Goal: Task Accomplishment & Management: Use online tool/utility

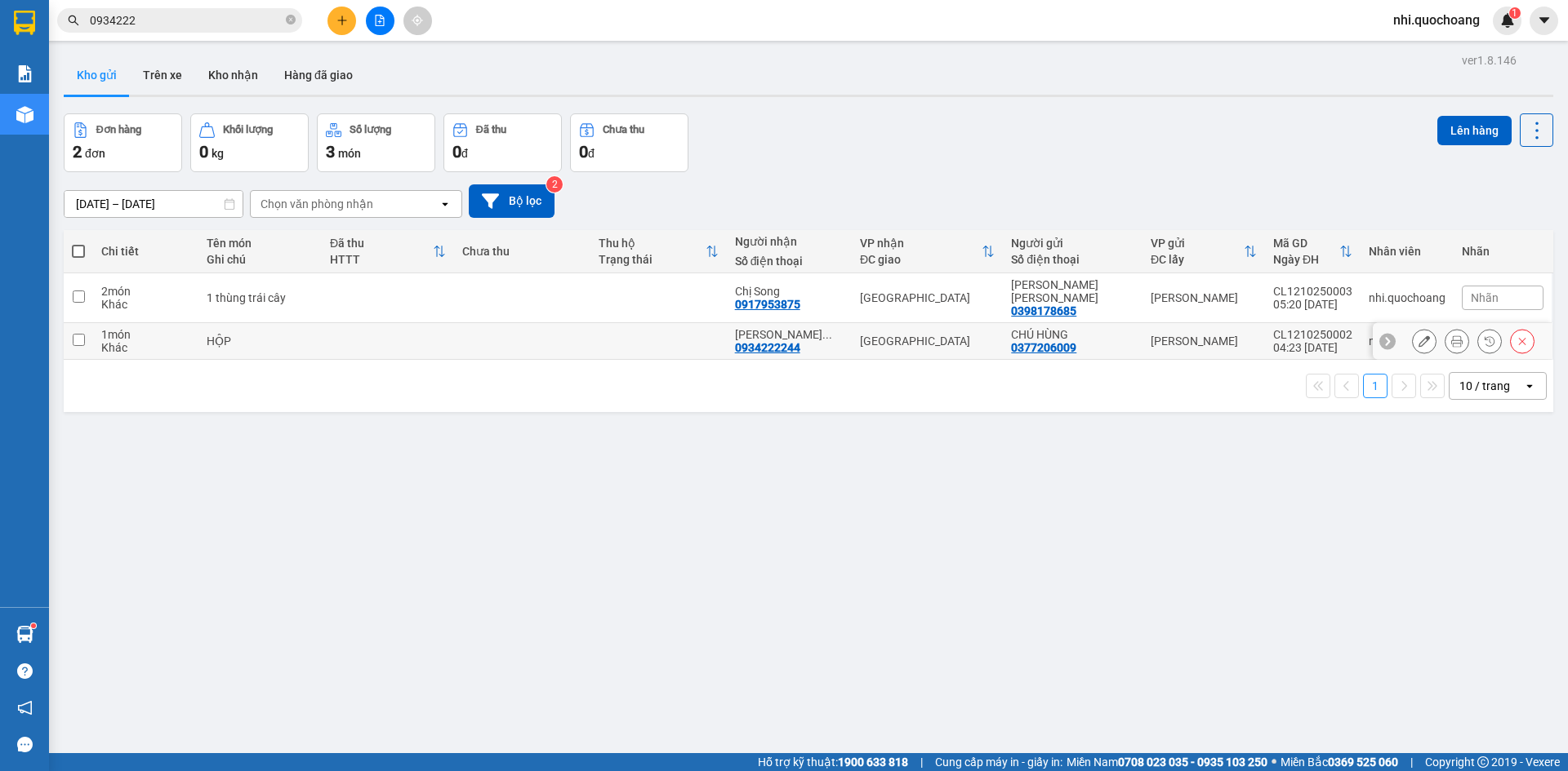
click at [75, 334] on input "checkbox" at bounding box center [79, 340] width 12 height 12
checkbox input "true"
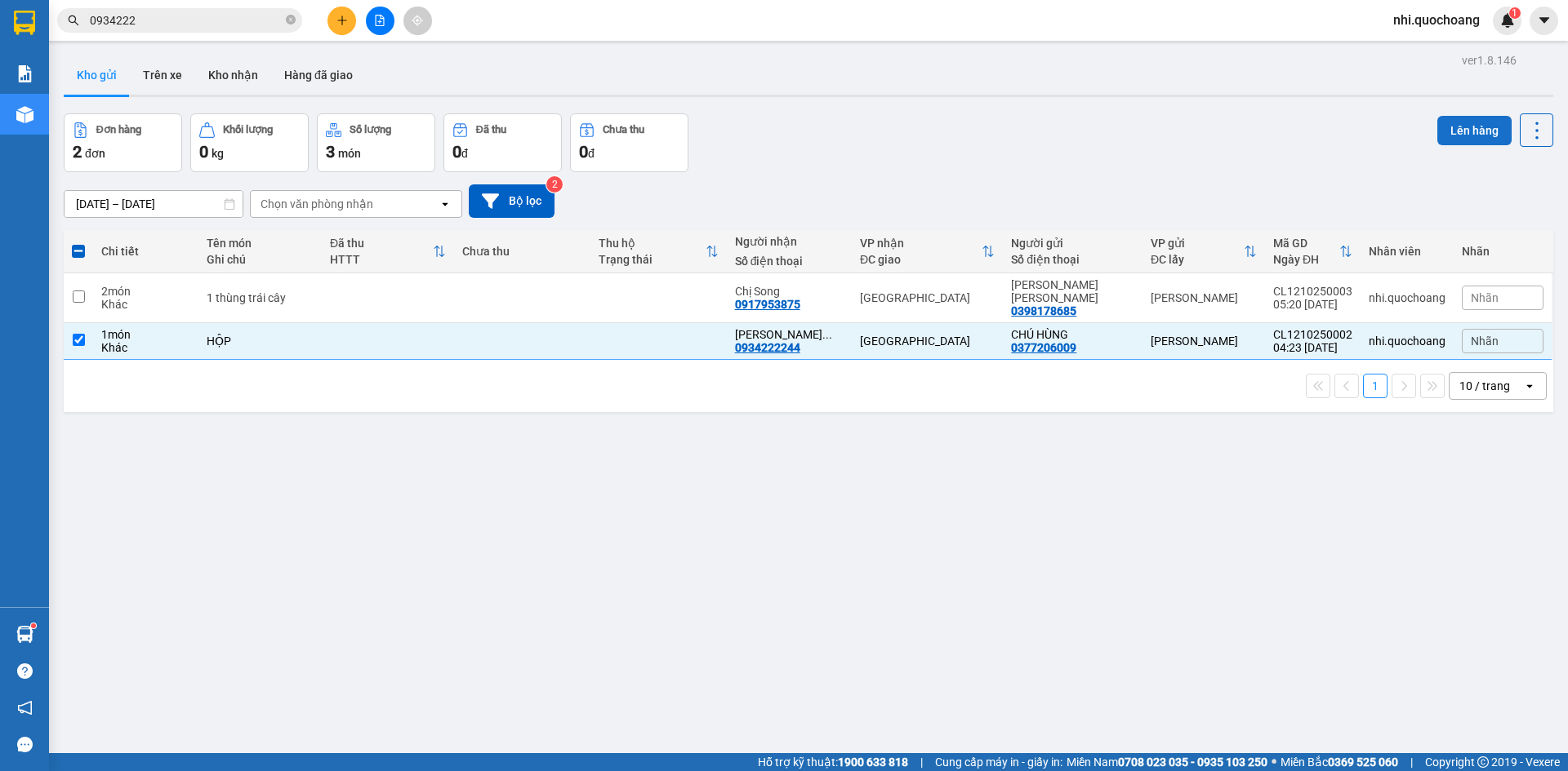
click at [1459, 119] on button "Lên hàng" at bounding box center [1474, 130] width 75 height 30
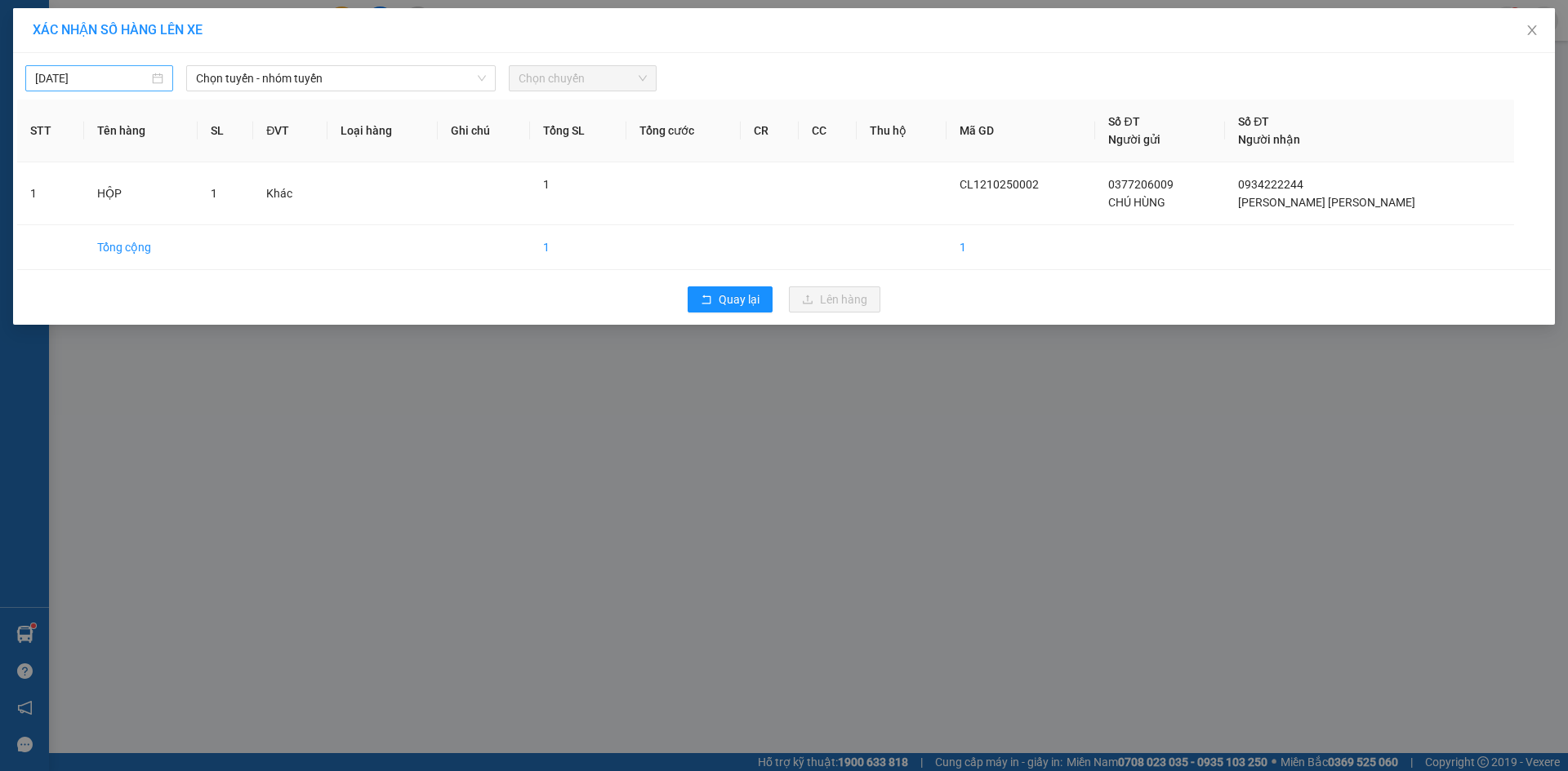
click at [164, 72] on div "[DATE]" at bounding box center [99, 79] width 148 height 26
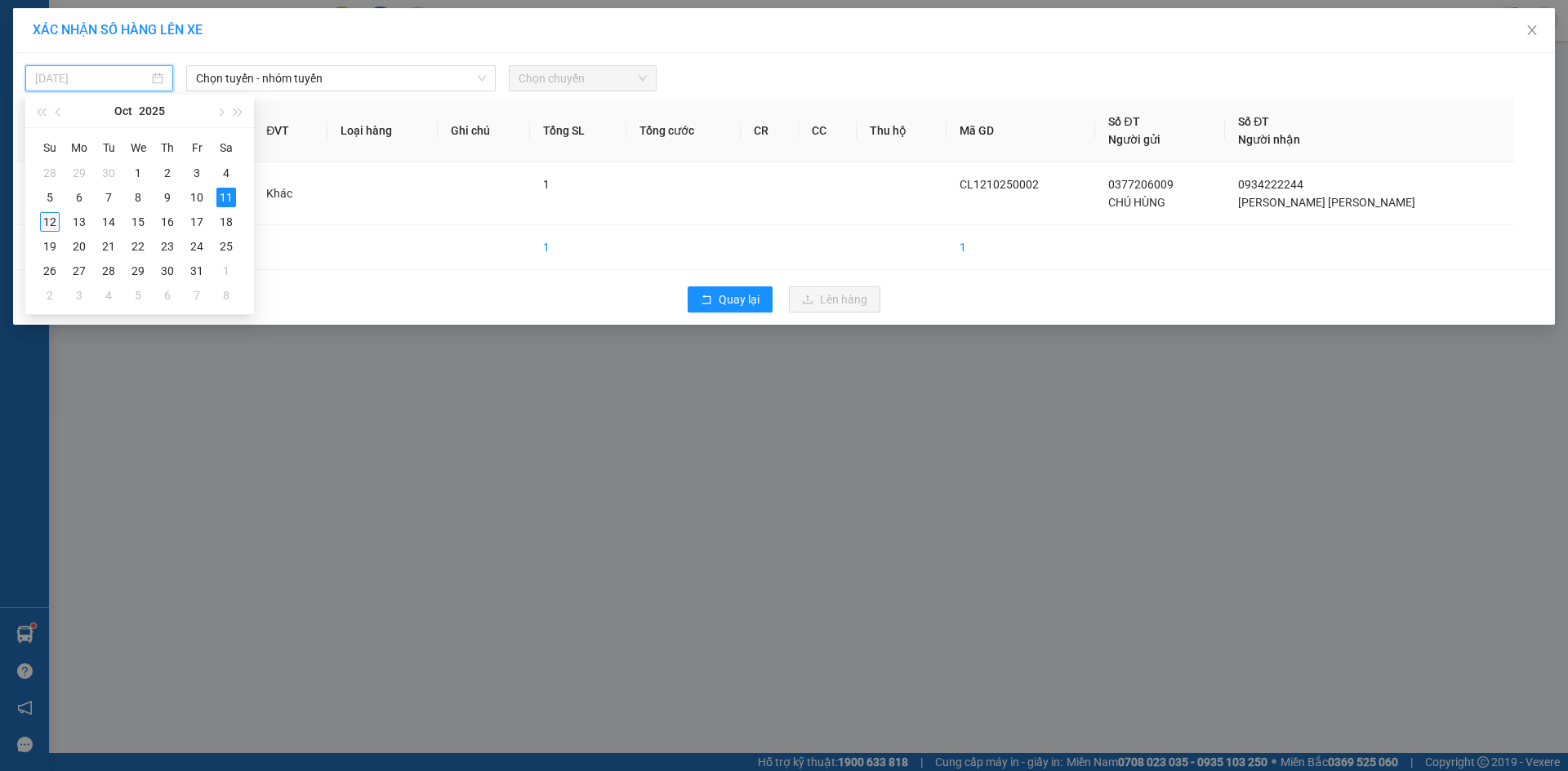
click at [58, 226] on div "12" at bounding box center [50, 222] width 20 height 20
type input "[DATE]"
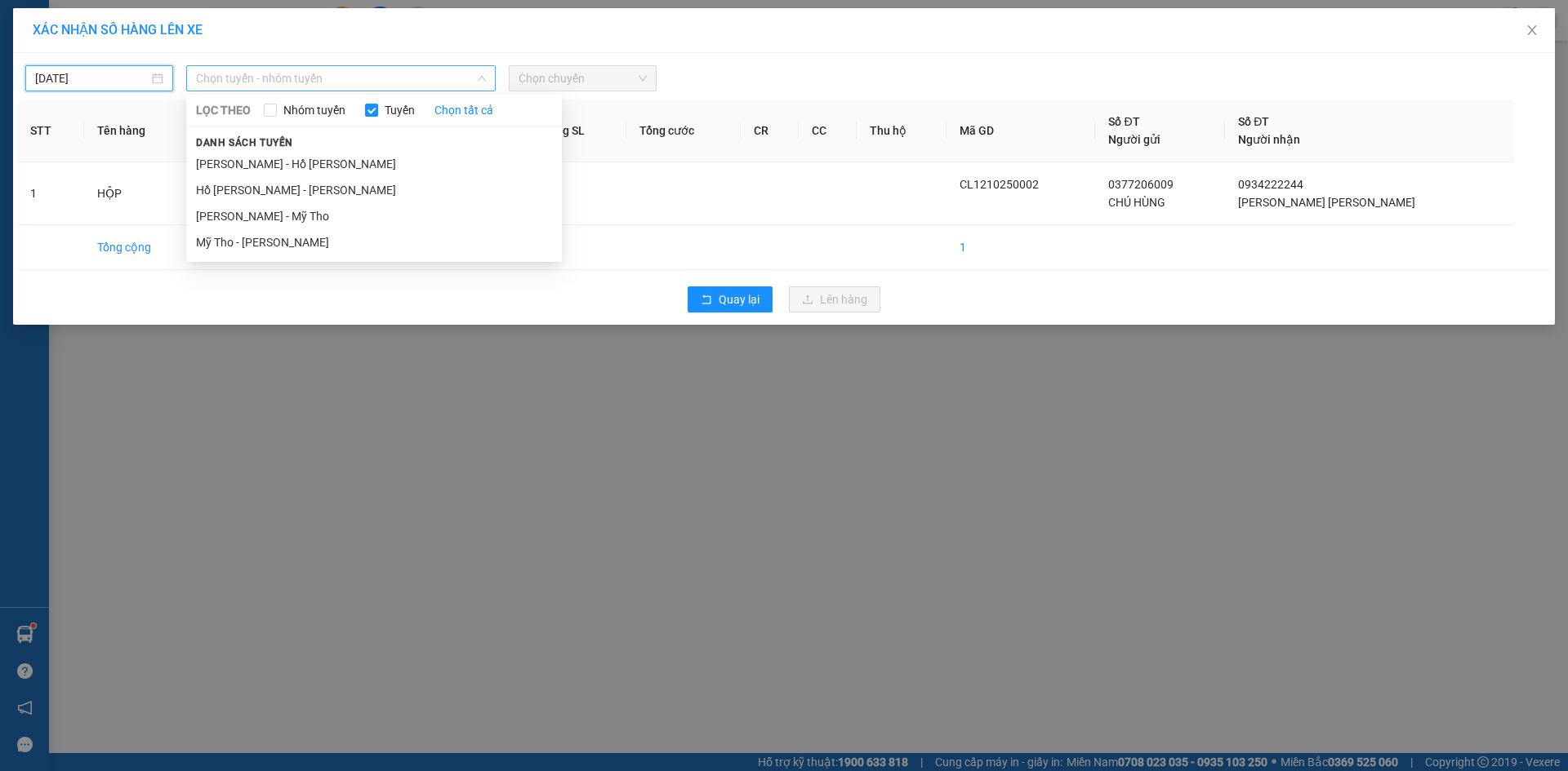
click at [372, 73] on span "Chọn tuyến - nhóm tuyến" at bounding box center [341, 79] width 290 height 25
drag, startPoint x: 361, startPoint y: 166, endPoint x: 546, endPoint y: 125, distance: 189.5
click at [362, 166] on li "[PERSON_NAME] - Hồ [PERSON_NAME]" at bounding box center [374, 164] width 376 height 26
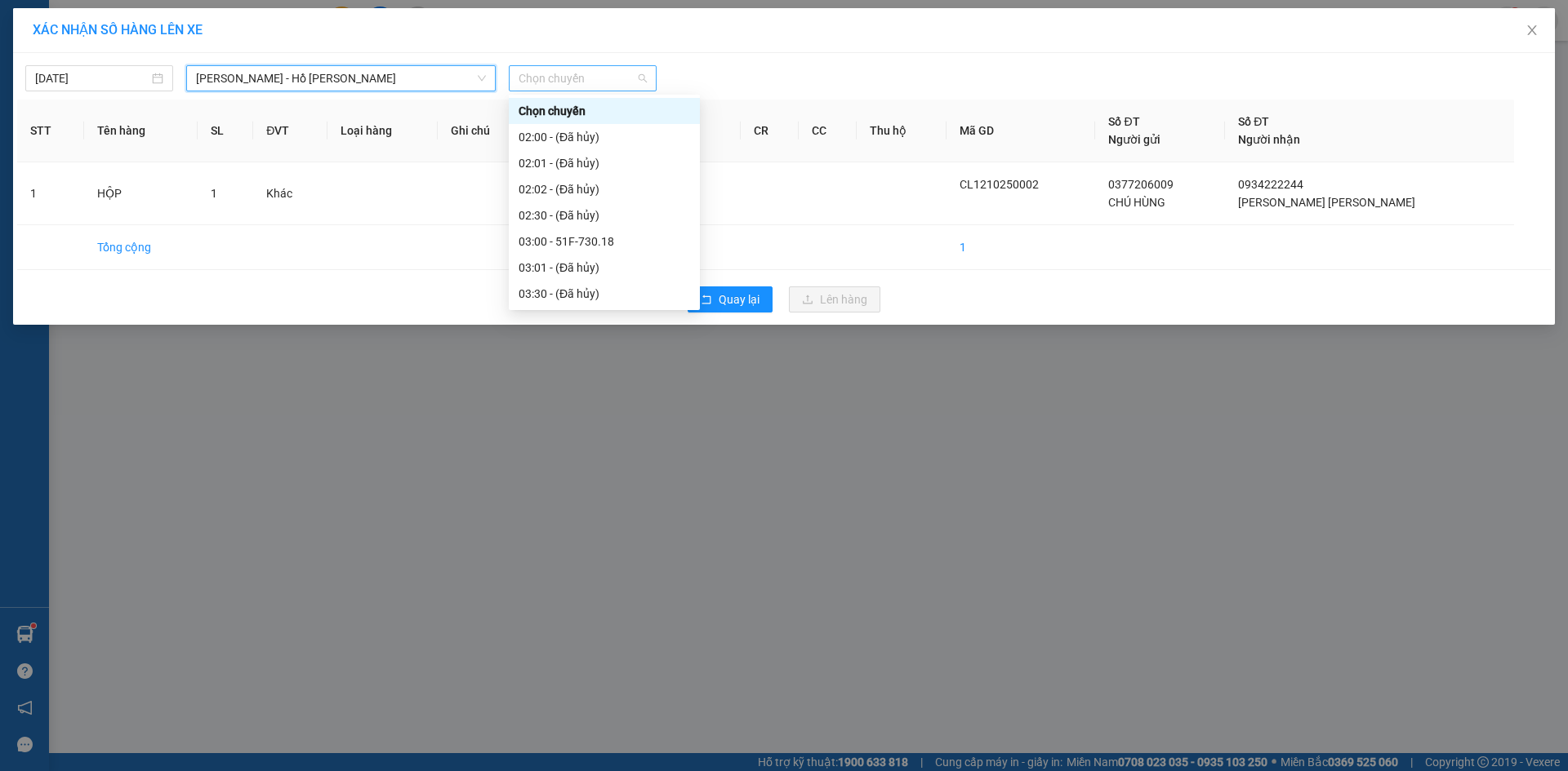
click at [600, 68] on span "Chọn chuyến" at bounding box center [583, 79] width 128 height 25
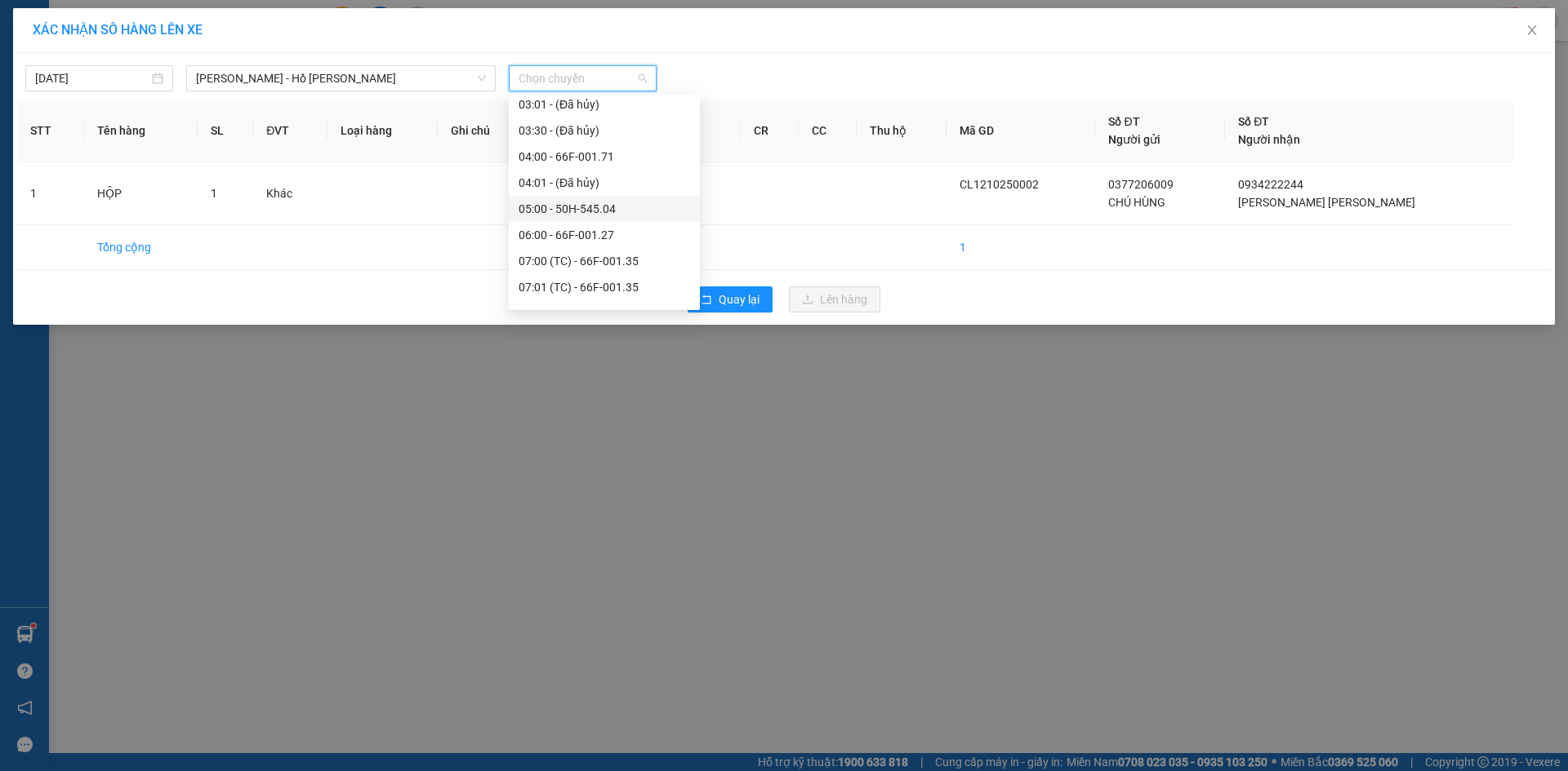
click at [571, 212] on div "05:00 - 50H-545.04" at bounding box center [604, 209] width 171 height 18
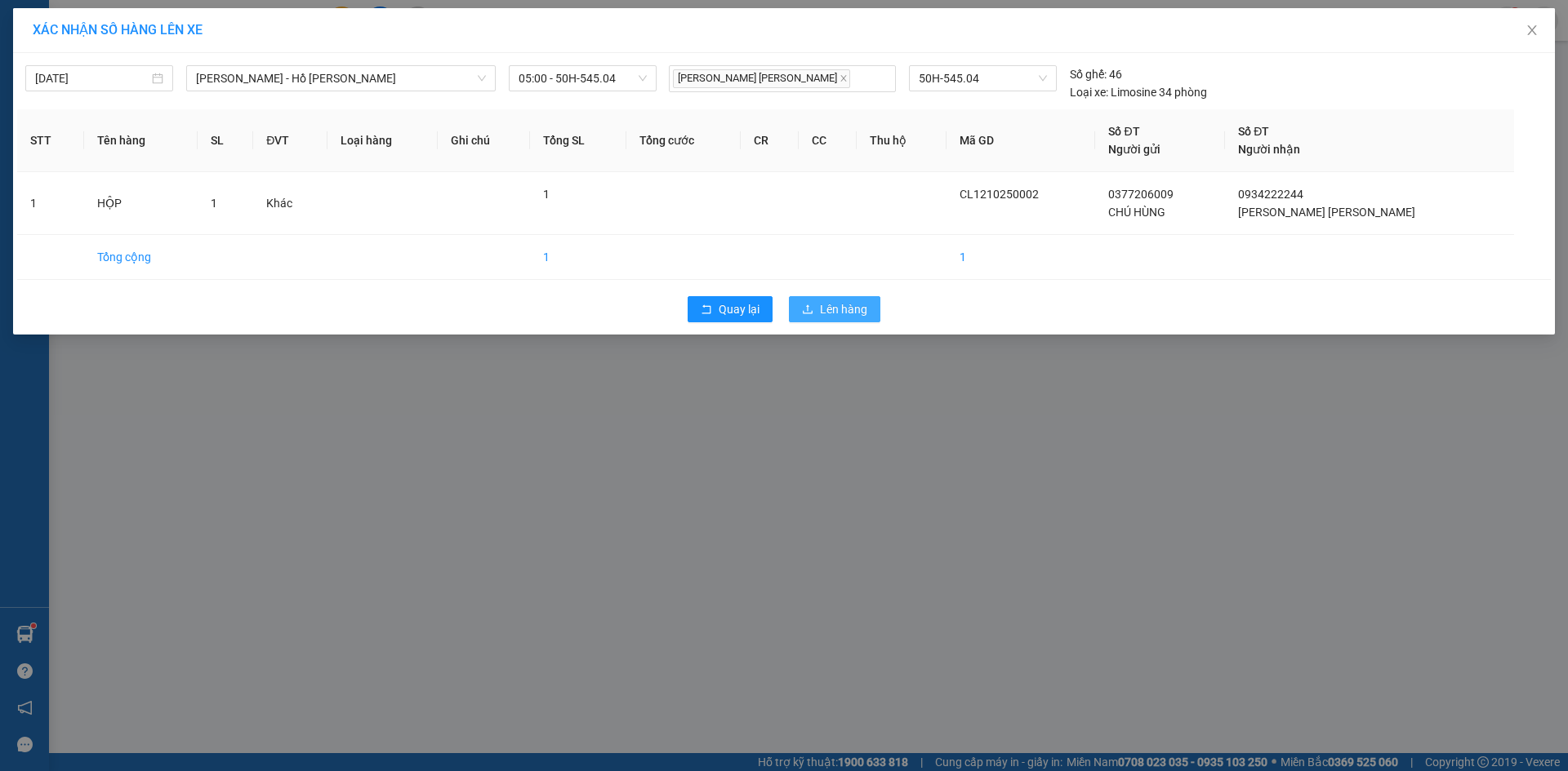
click at [851, 312] on span "Lên hàng" at bounding box center [843, 309] width 48 height 18
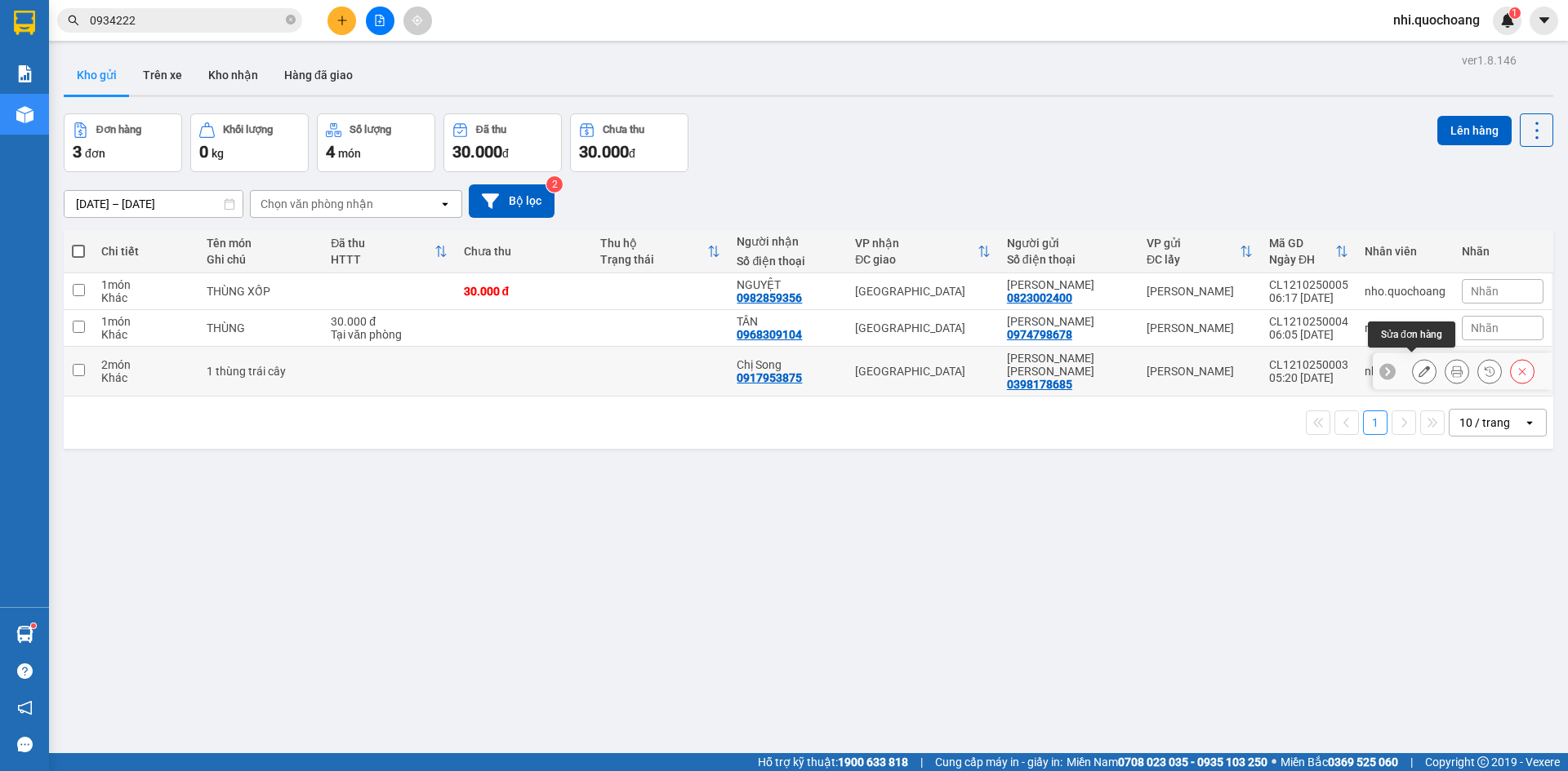
click at [1418, 370] on button at bounding box center [1424, 372] width 23 height 29
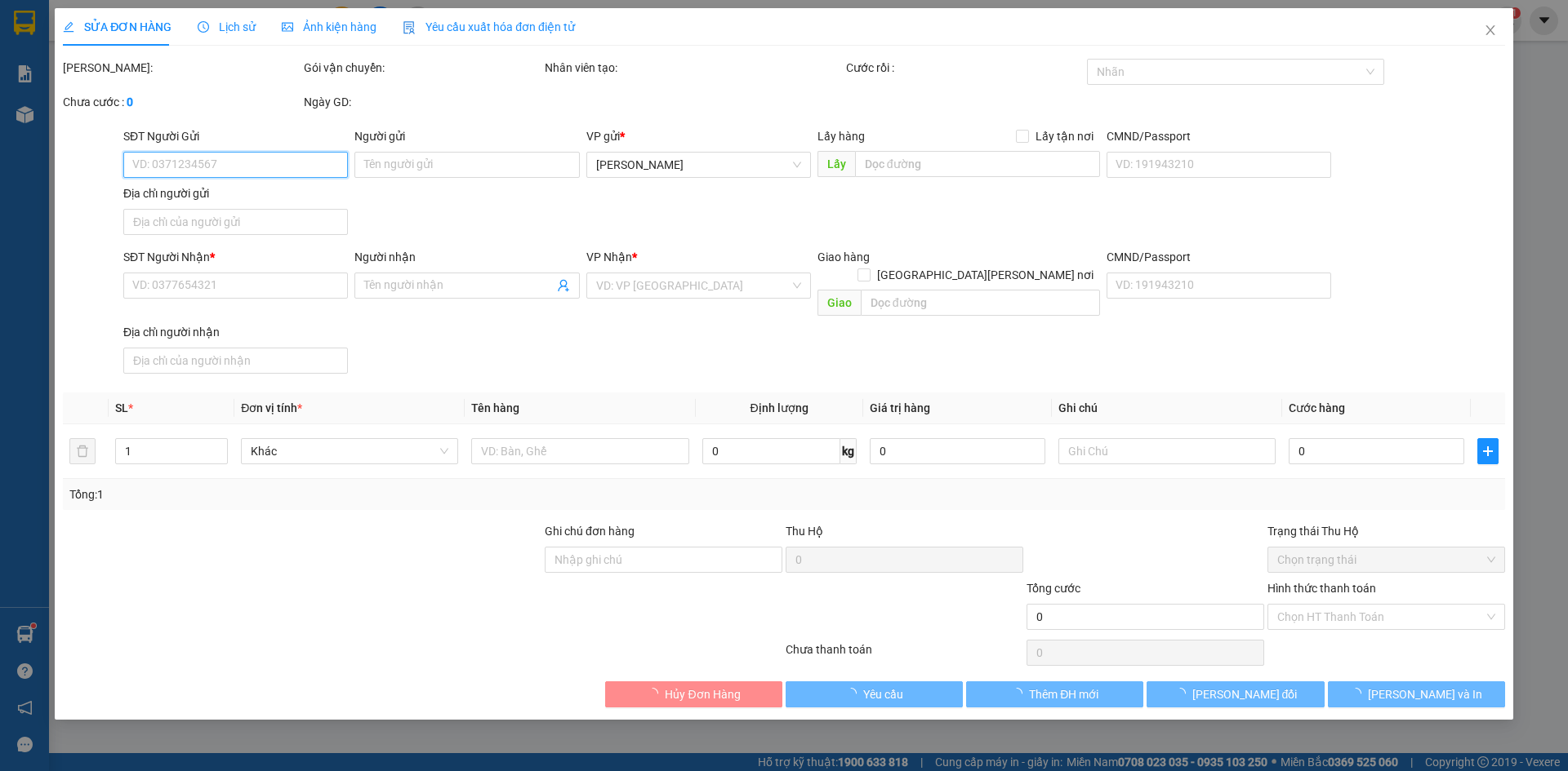
type input "0398178685"
type input "[PERSON_NAME] [PERSON_NAME]"
type input "0917953875"
type input "Chị Song"
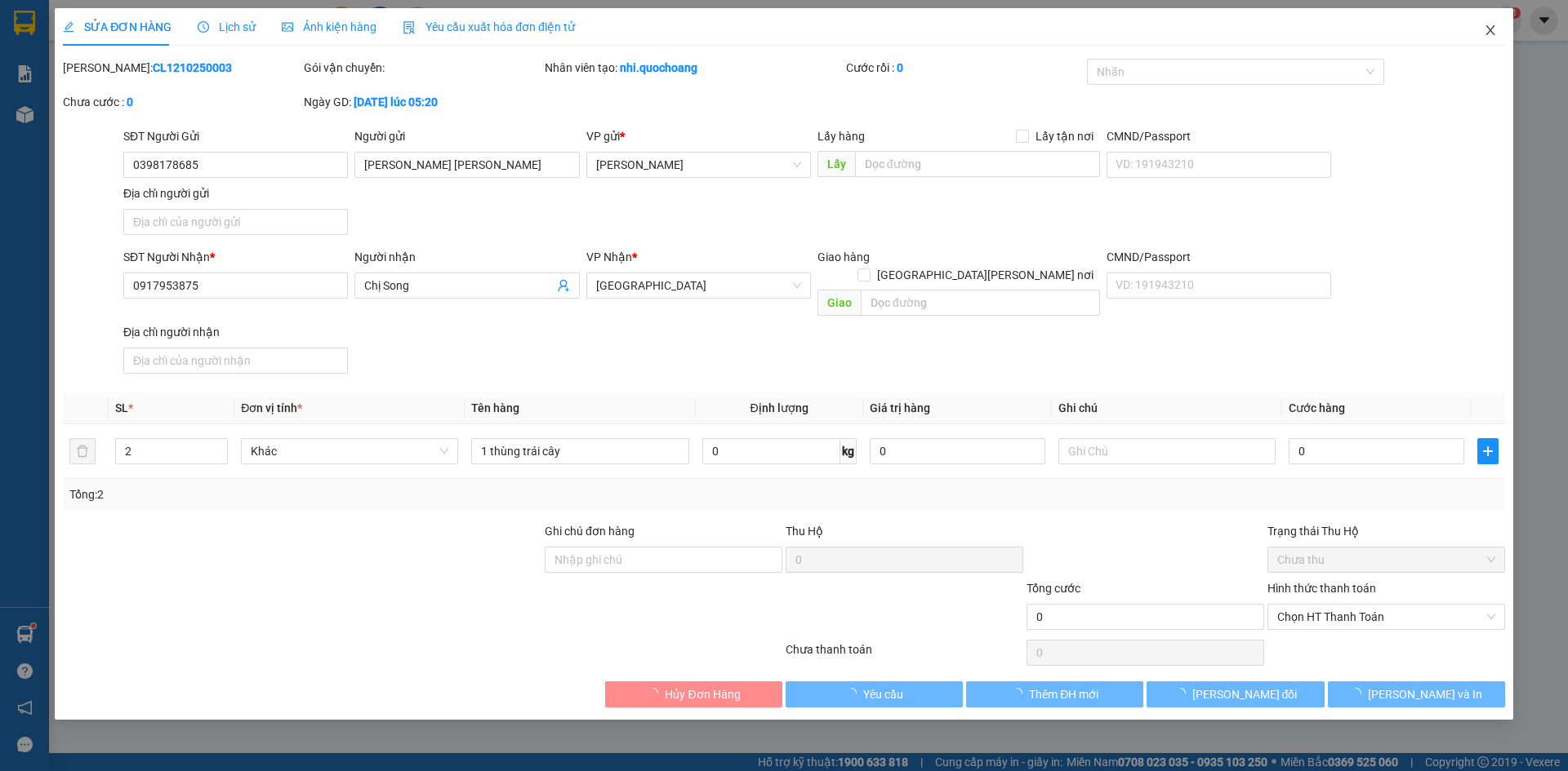
click at [1491, 30] on icon "close" at bounding box center [1490, 30] width 13 height 13
